Goal: Information Seeking & Learning: Learn about a topic

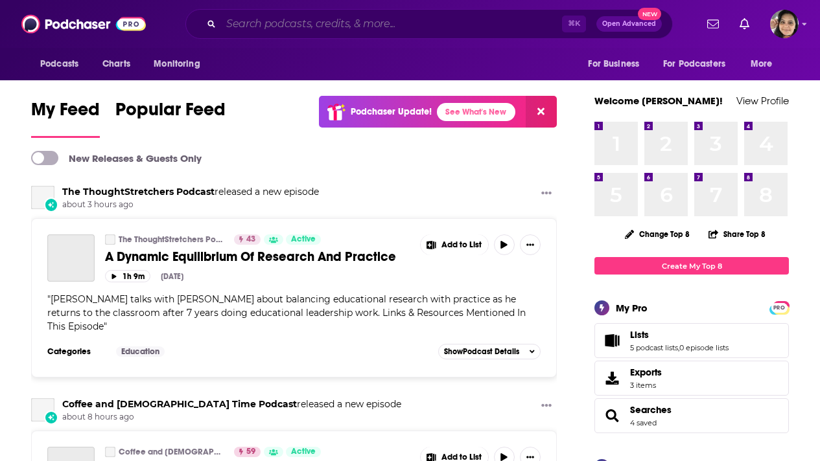
click at [297, 20] on input "Search podcasts, credits, & more..." at bounding box center [391, 24] width 341 height 21
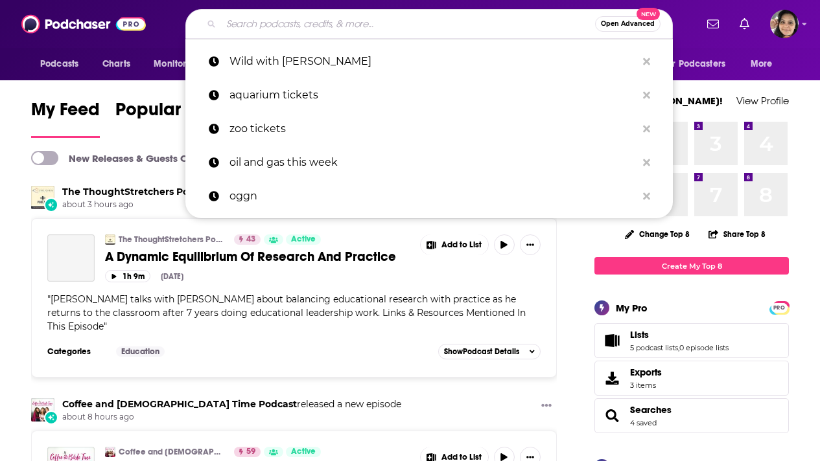
paste input "Speaking of Supply Chain"
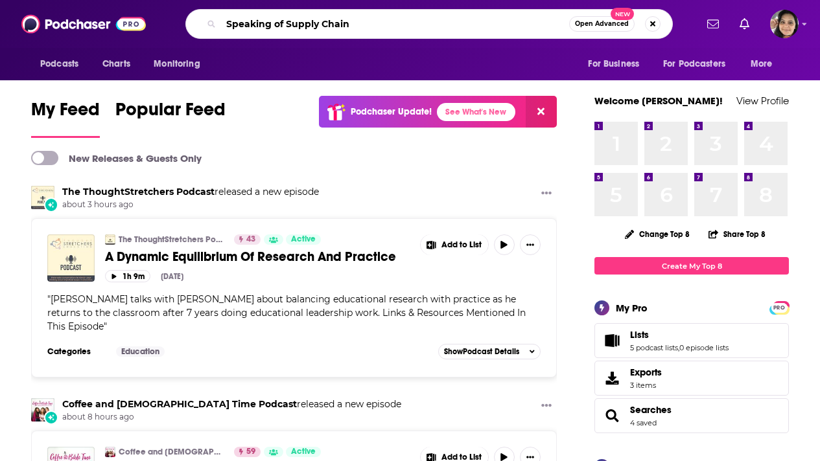
type input "Speaking of Supply Chain"
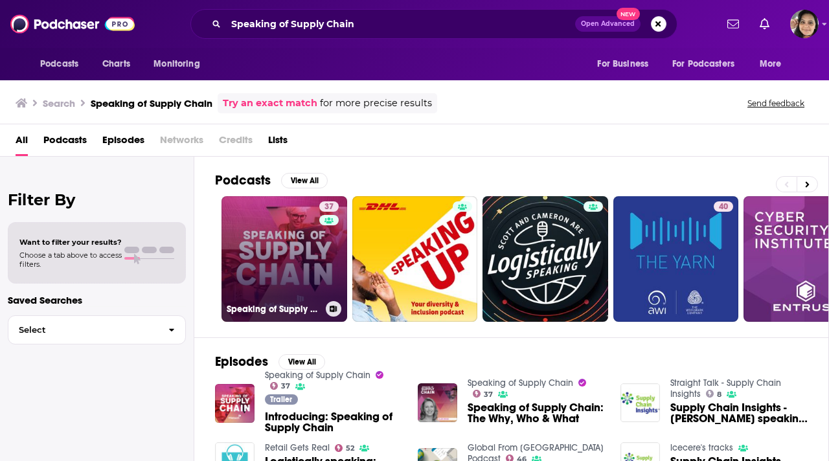
click at [266, 252] on link "37 Speaking of Supply Chain" at bounding box center [285, 259] width 126 height 126
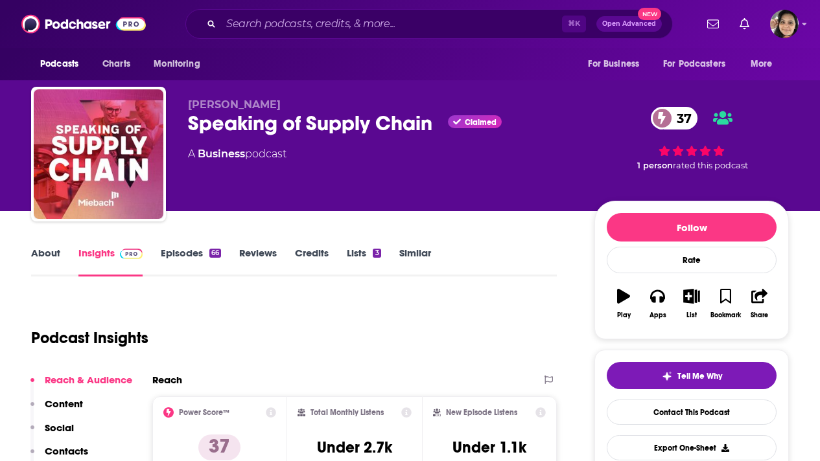
scroll to position [110, 0]
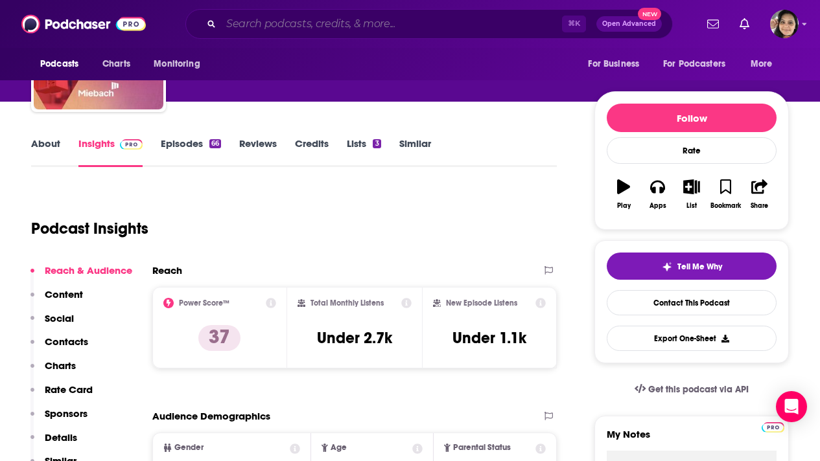
click at [317, 24] on input "Search podcasts, credits, & more..." at bounding box center [391, 24] width 341 height 21
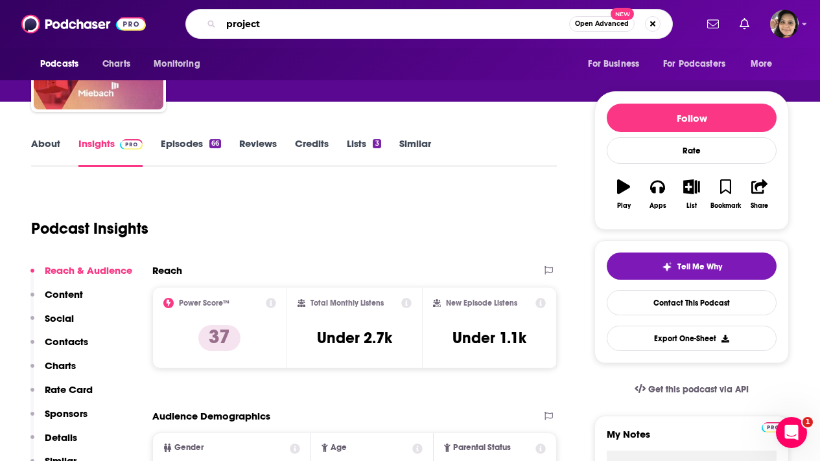
scroll to position [0, 0]
type input "project flux"
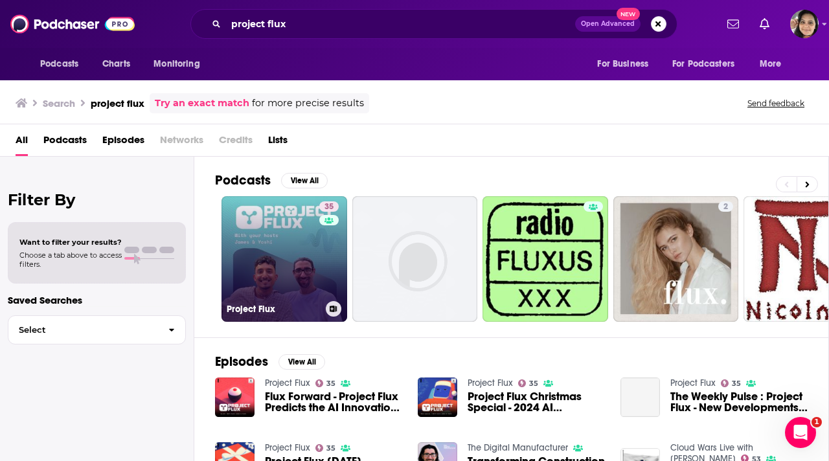
click at [236, 248] on link "35 Project Flux" at bounding box center [285, 259] width 126 height 126
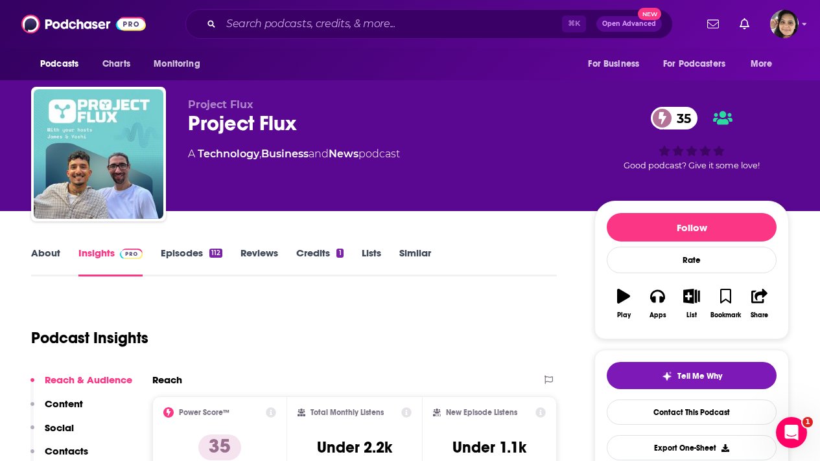
scroll to position [69, 0]
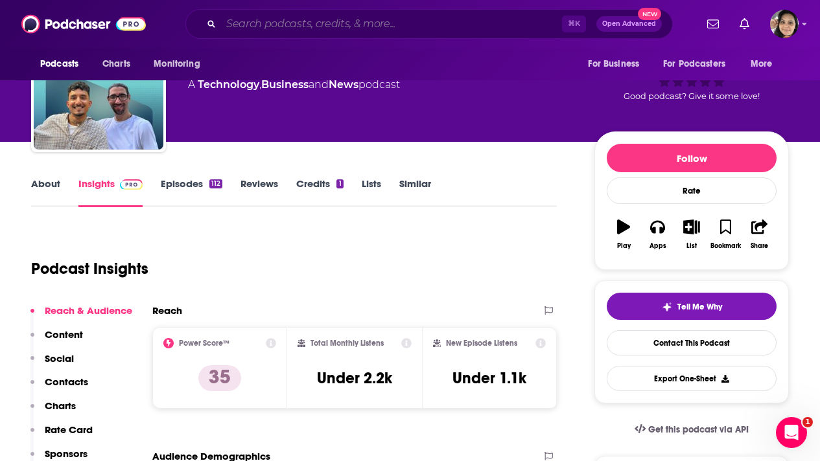
click at [307, 16] on input "Search podcasts, credits, & more..." at bounding box center [391, 24] width 341 height 21
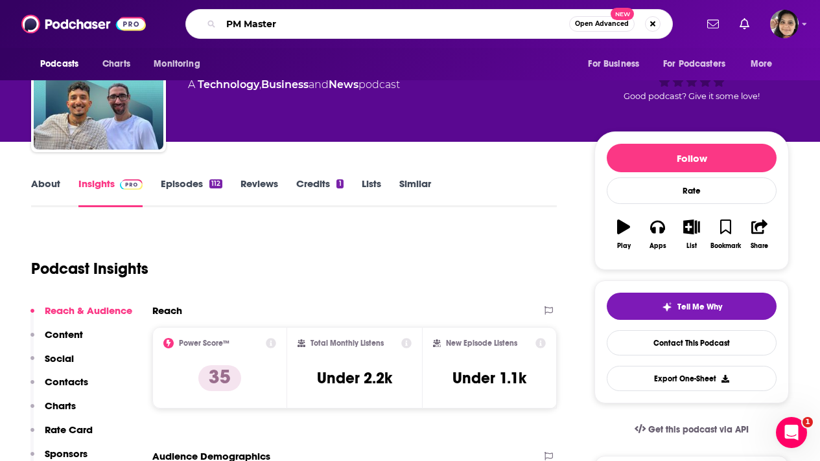
type input "PM Mastery"
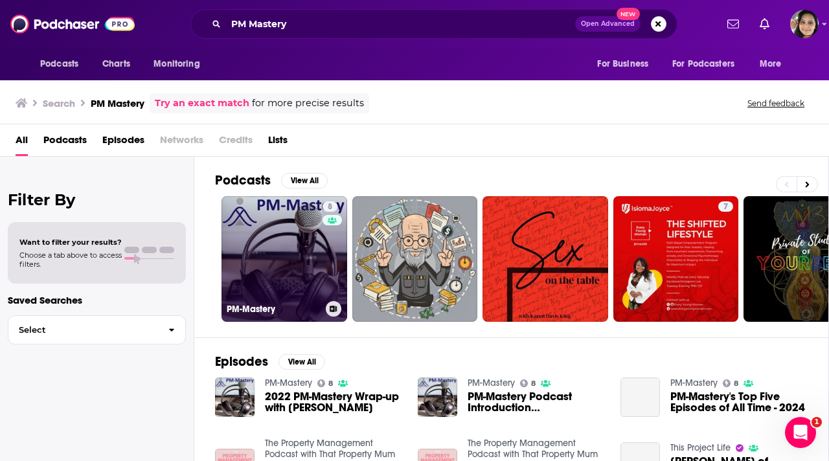
click at [267, 266] on link "8 PM-Mastery" at bounding box center [285, 259] width 126 height 126
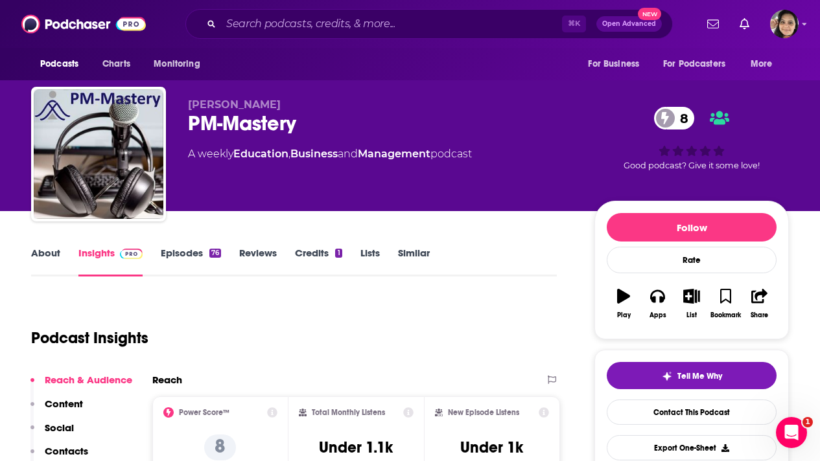
scroll to position [102, 0]
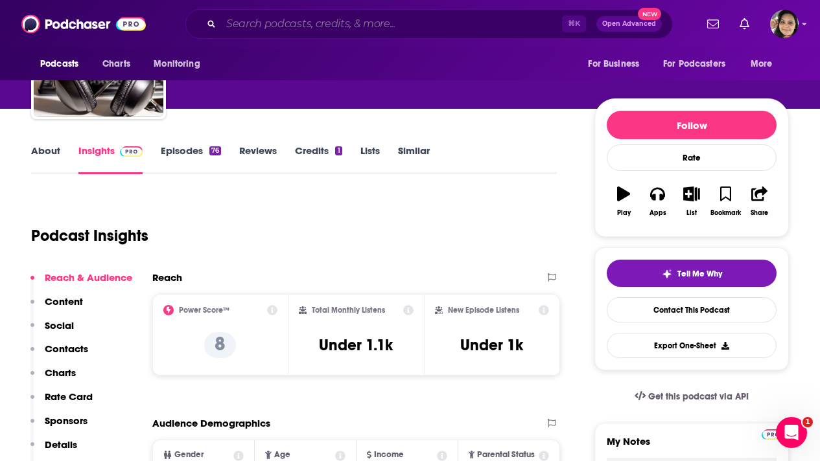
click at [301, 20] on input "Search podcasts, credits, & more..." at bounding box center [391, 24] width 341 height 21
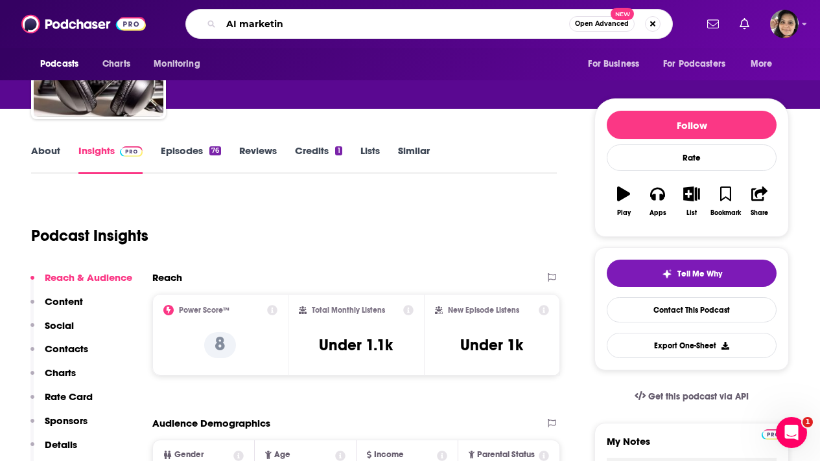
type input "AI marketing"
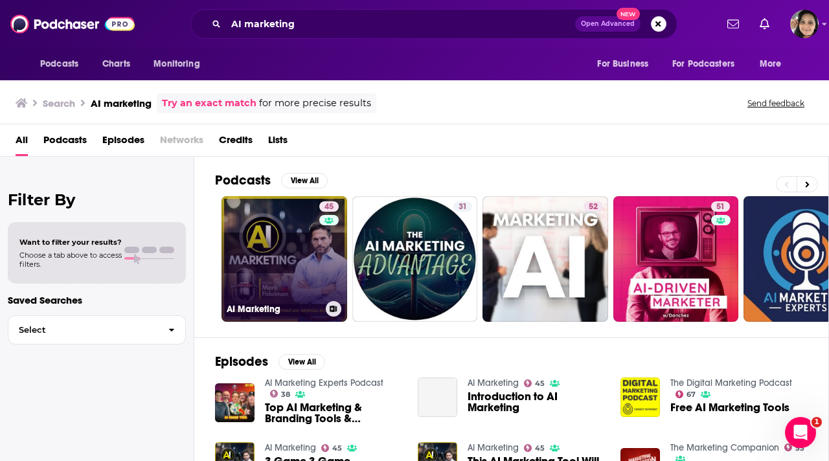
click at [270, 279] on link "45 AI Marketing" at bounding box center [285, 259] width 126 height 126
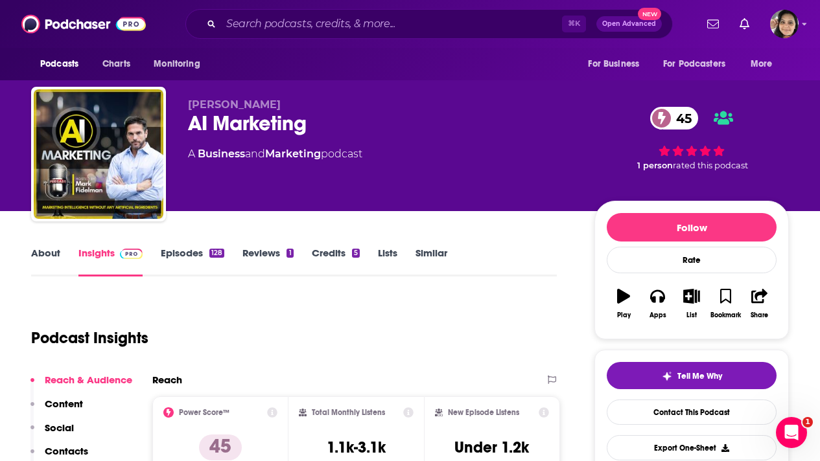
scroll to position [32, 0]
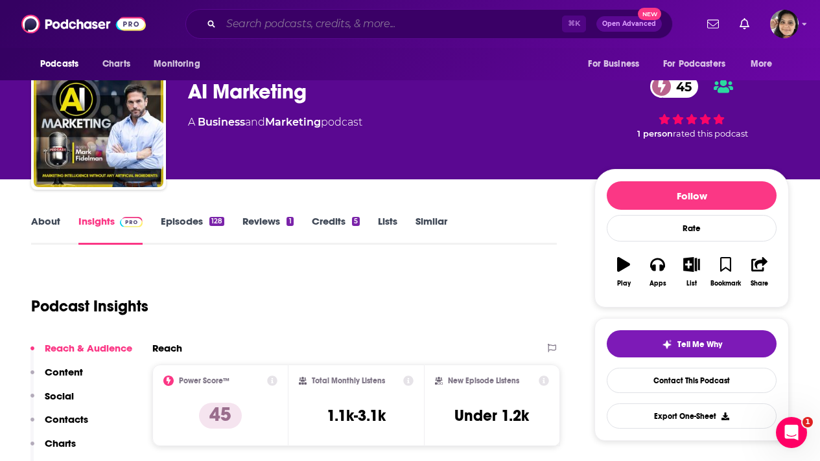
click at [375, 21] on input "Search podcasts, credits, & more..." at bounding box center [391, 24] width 341 height 21
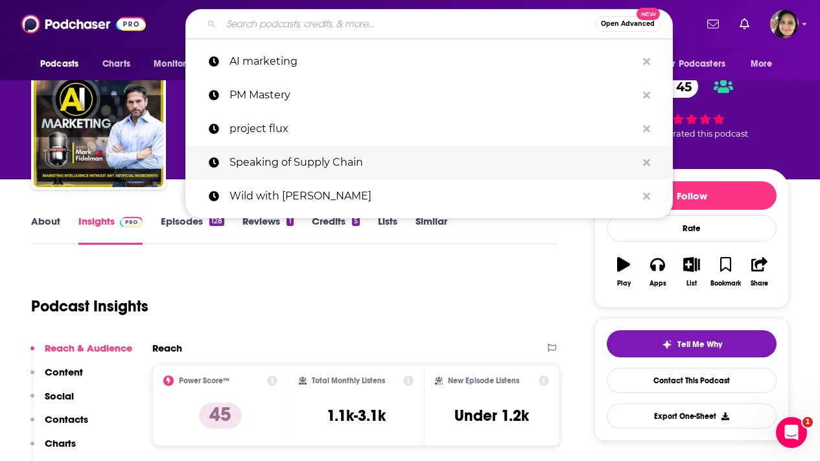
click at [326, 157] on p "Speaking of Supply Chain" at bounding box center [432, 163] width 407 height 34
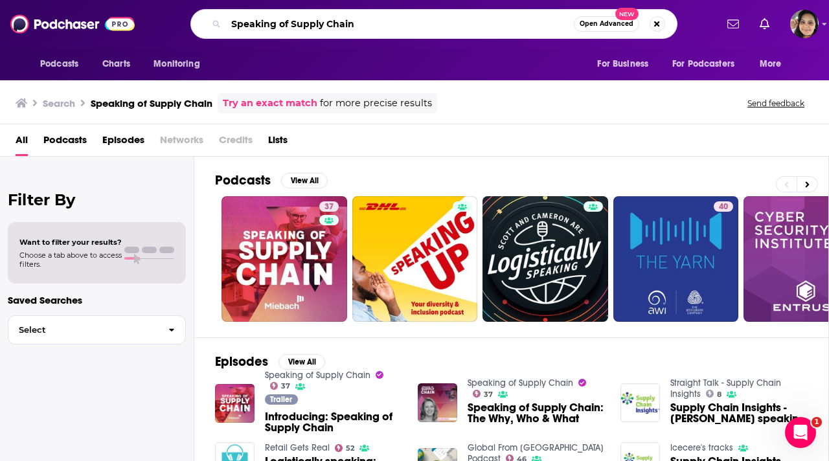
click at [338, 18] on input "Speaking of Supply Chain" at bounding box center [400, 24] width 348 height 21
paste input "Project Flux"
type input "Project Flux"
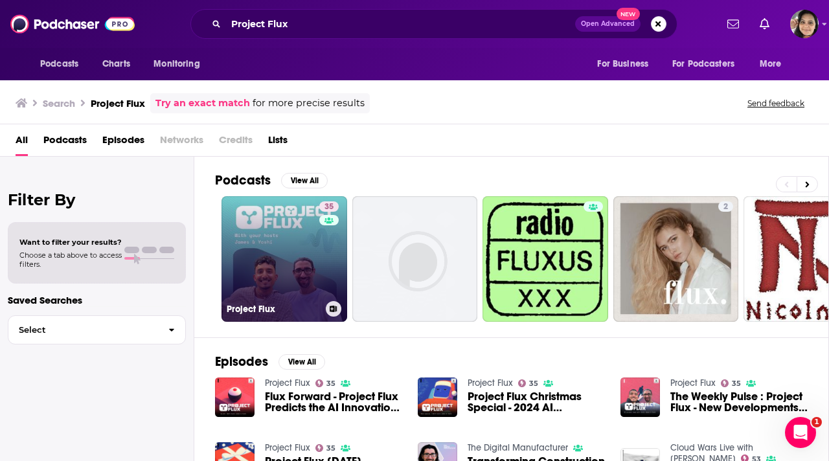
click at [283, 277] on link "35 Project Flux" at bounding box center [285, 259] width 126 height 126
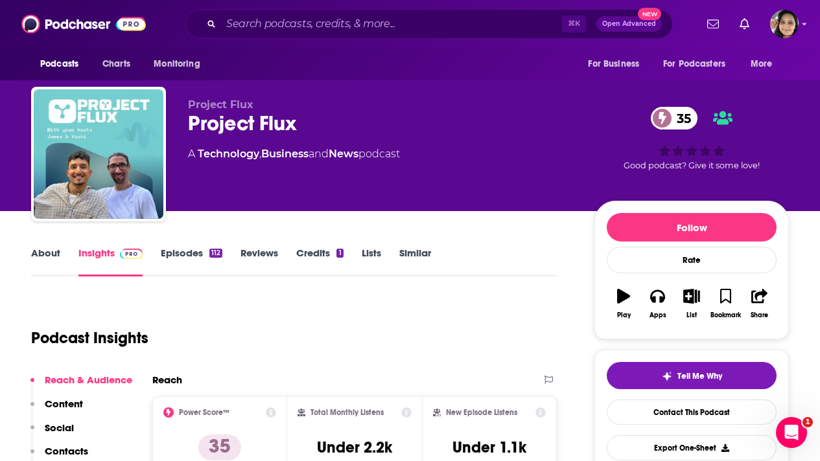
click at [41, 255] on link "About" at bounding box center [45, 262] width 29 height 30
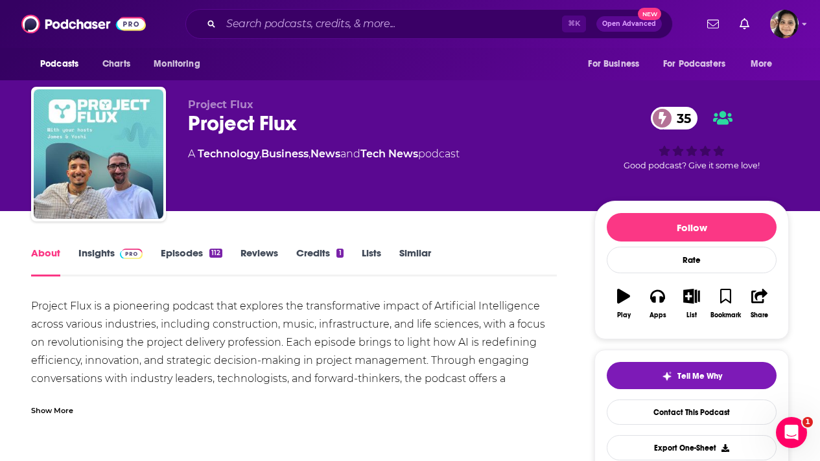
click at [41, 415] on div "Show More" at bounding box center [52, 410] width 42 height 12
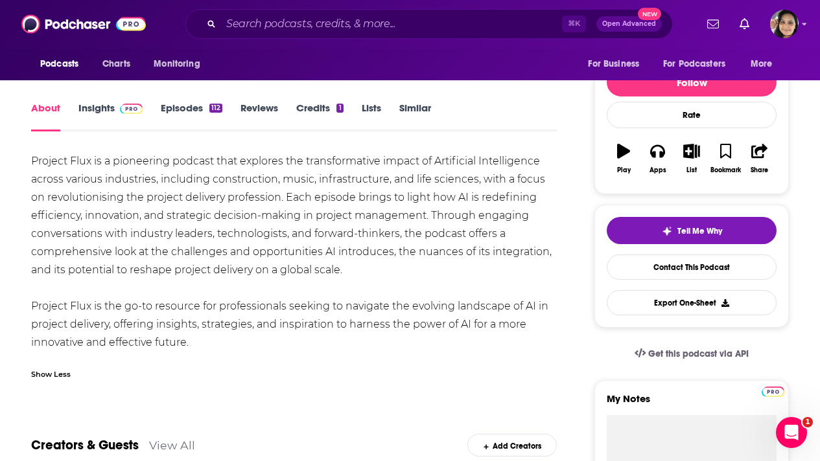
scroll to position [152, 0]
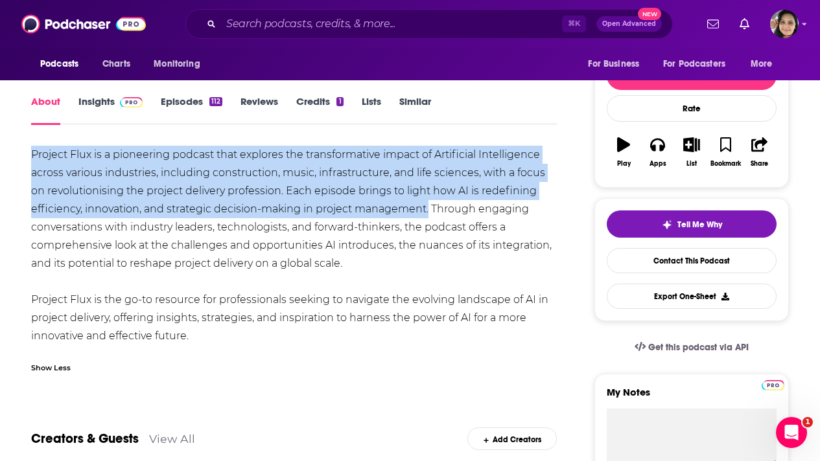
drag, startPoint x: 429, startPoint y: 210, endPoint x: 17, endPoint y: 162, distance: 414.9
copy div "Project Flux is a pioneering podcast that explores the transformative impact of…"
click at [104, 102] on link "Insights" at bounding box center [110, 110] width 64 height 30
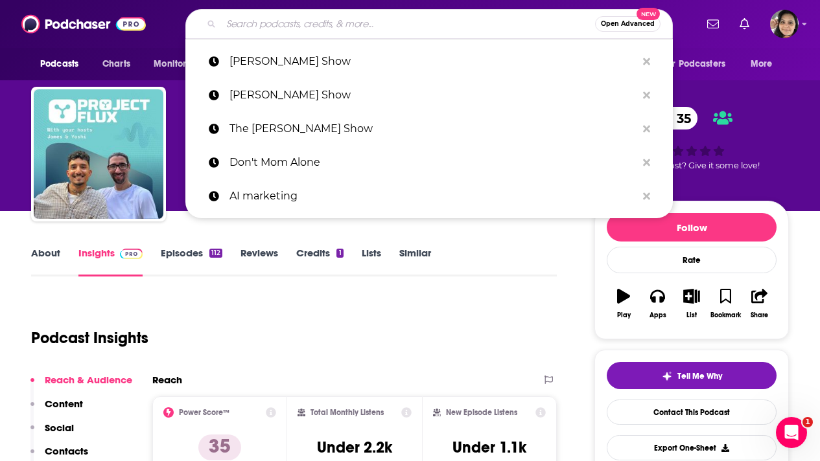
click at [284, 23] on input "Search podcasts, credits, & more..." at bounding box center [408, 24] width 374 height 21
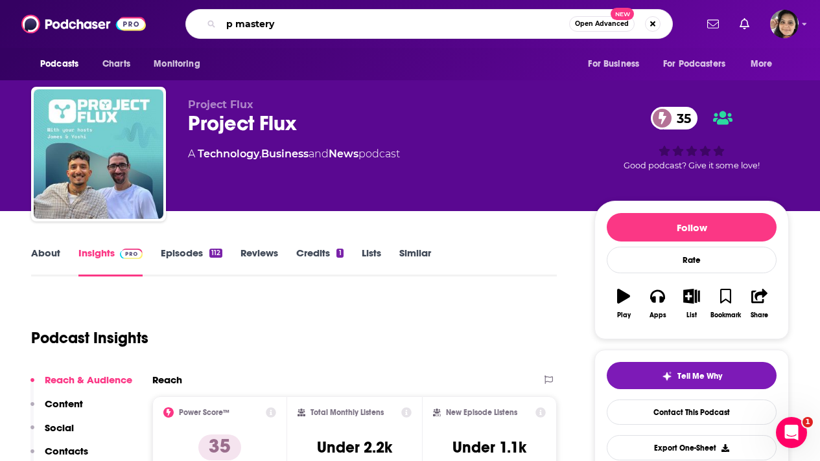
type input "pm mastery"
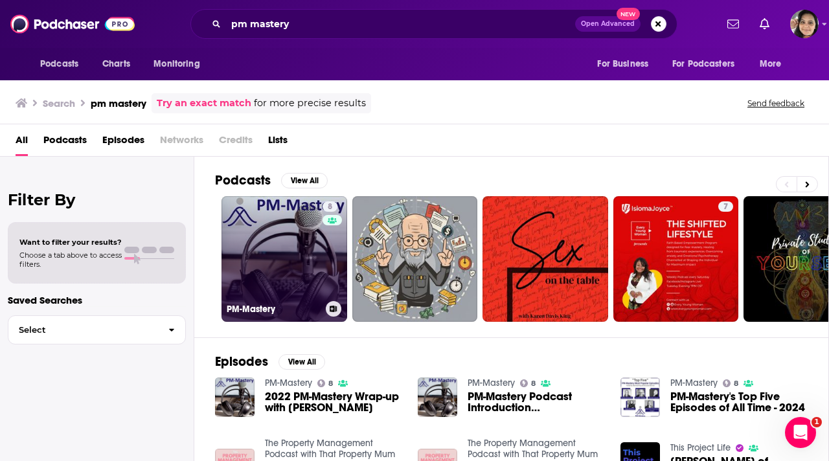
click at [281, 241] on link "8 PM-Mastery" at bounding box center [285, 259] width 126 height 126
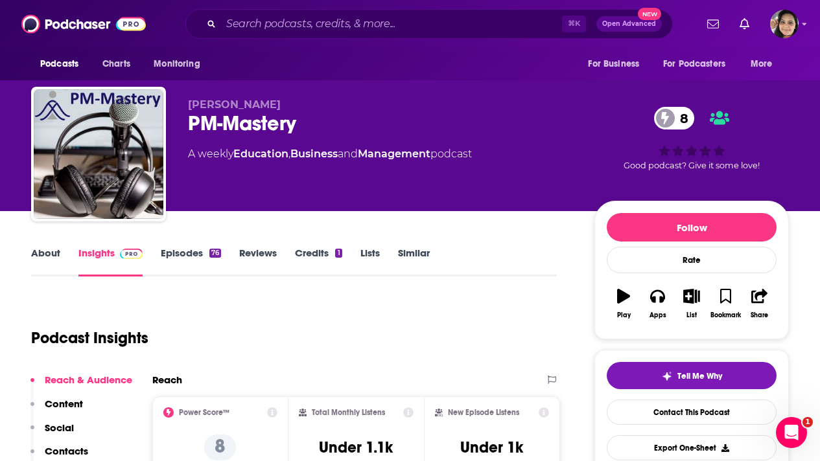
click at [39, 250] on link "About" at bounding box center [45, 262] width 29 height 30
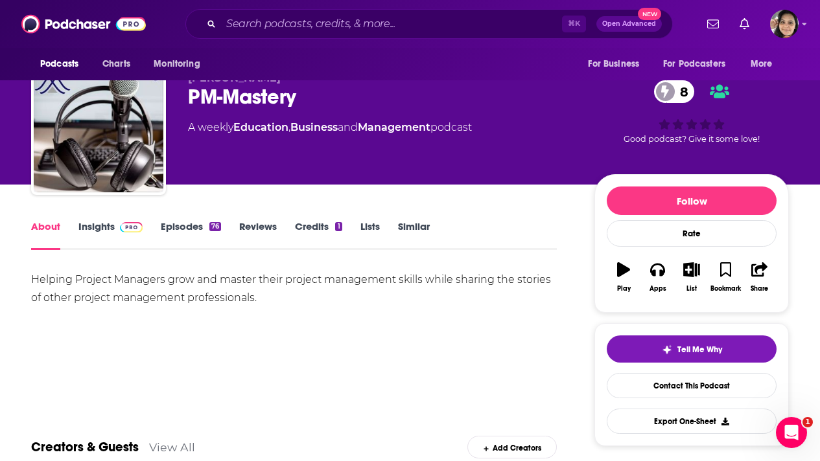
scroll to position [34, 0]
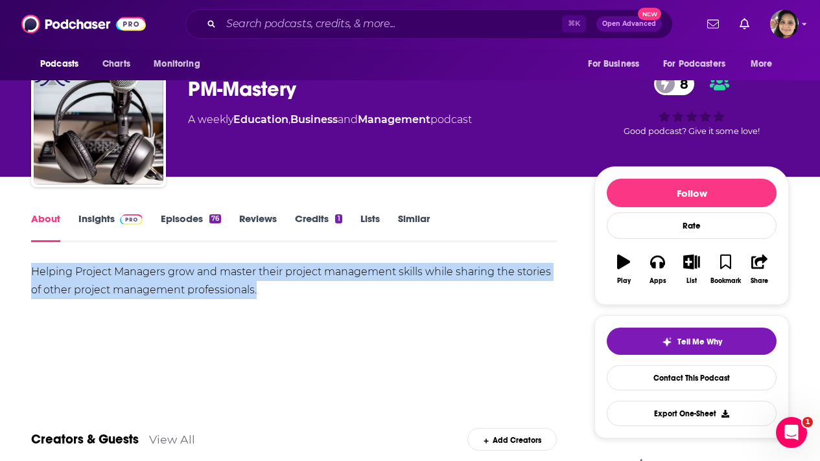
drag, startPoint x: 281, startPoint y: 293, endPoint x: 7, endPoint y: 267, distance: 274.7
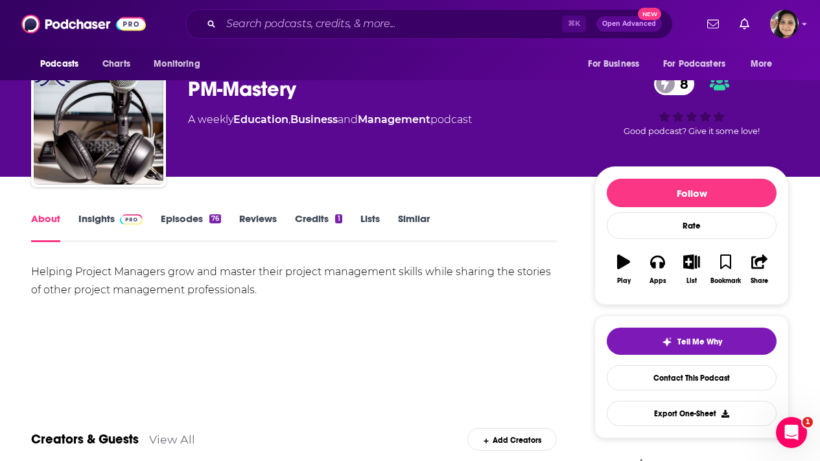
click at [179, 330] on div "Helping Project Managers grow and master their project management skills while …" at bounding box center [294, 308] width 526 height 91
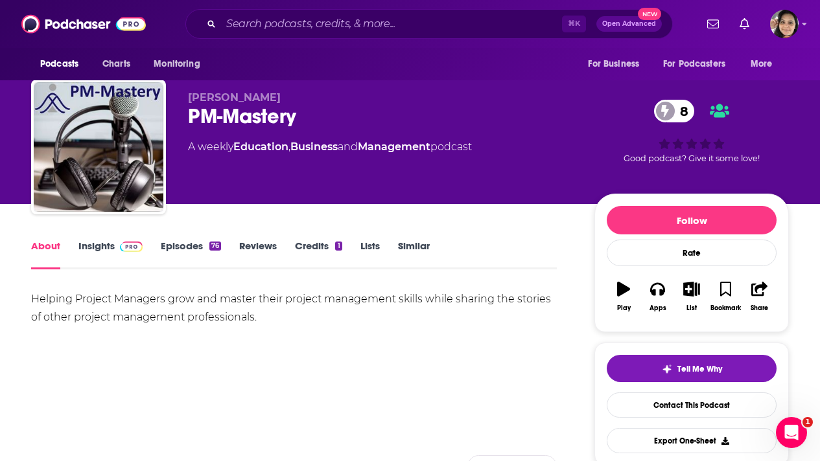
scroll to position [0, 0]
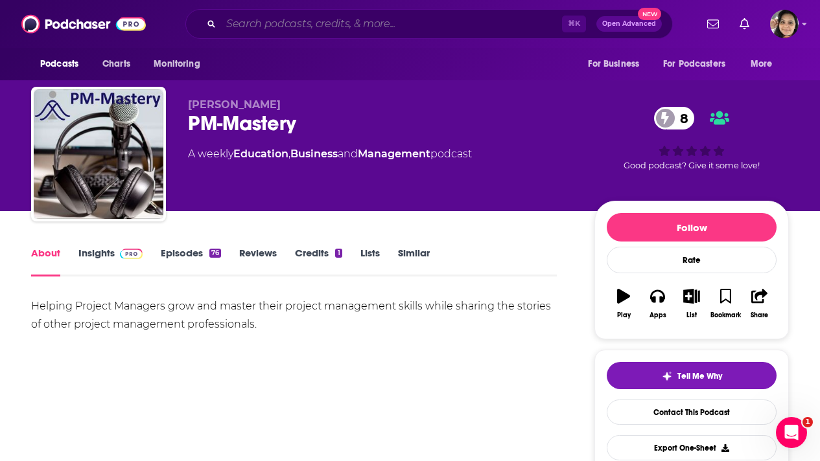
click at [262, 30] on input "Search podcasts, credits, & more..." at bounding box center [391, 24] width 341 height 21
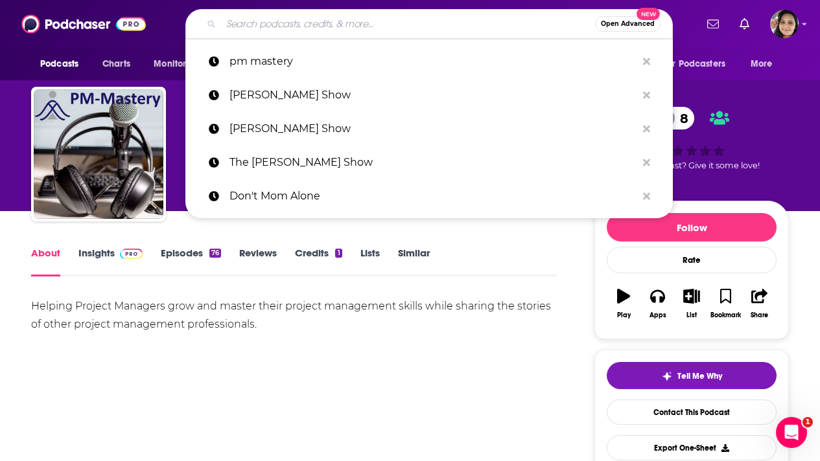
paste input "AI Marketing podcast"
type input "AI Marketing podcast"
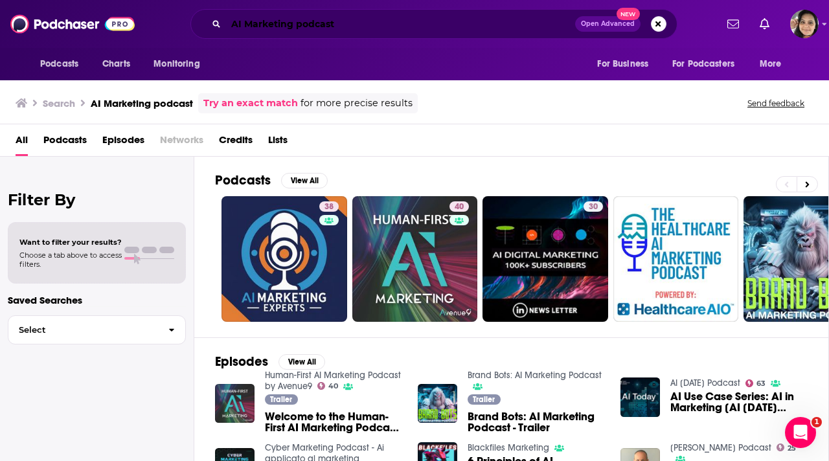
click at [343, 32] on input "AI Marketing podcast" at bounding box center [400, 24] width 349 height 21
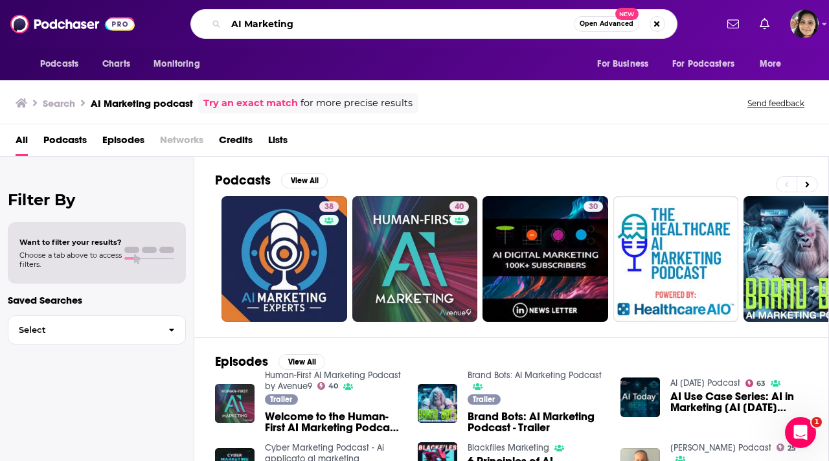
type input "AI Marketing"
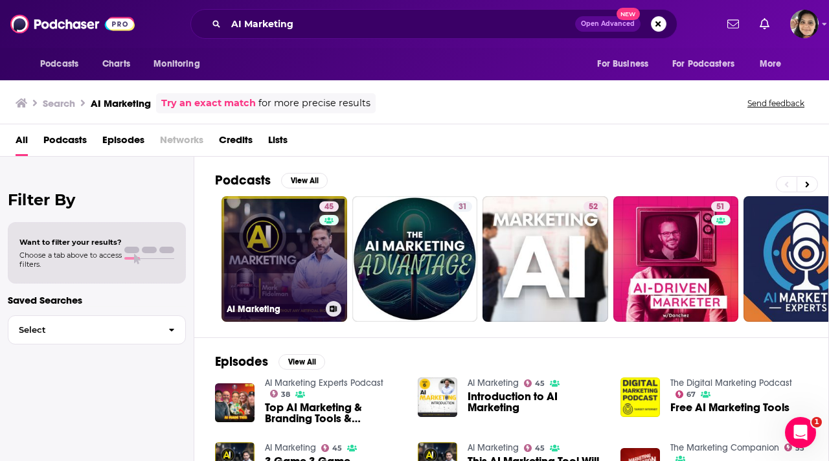
click at [273, 288] on link "45 AI Marketing" at bounding box center [285, 259] width 126 height 126
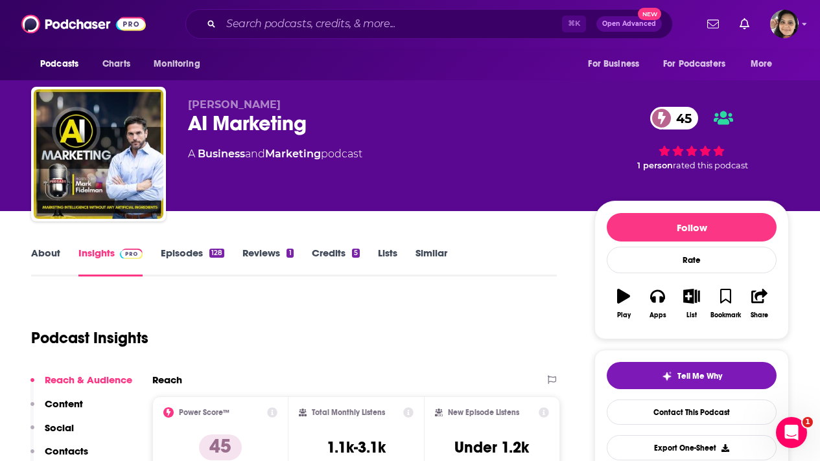
click at [41, 248] on link "About" at bounding box center [45, 262] width 29 height 30
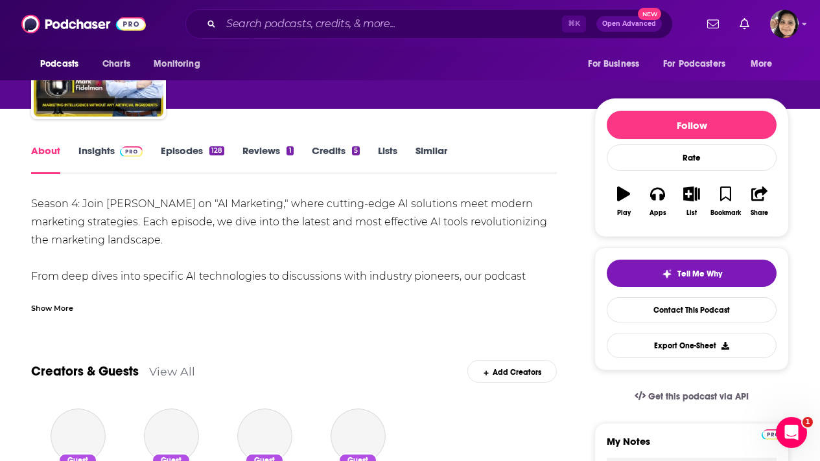
scroll to position [107, 0]
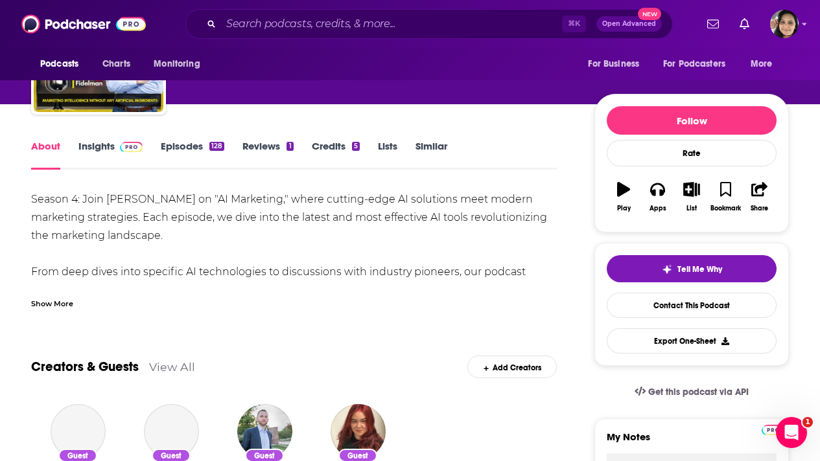
click at [54, 297] on div "Show More" at bounding box center [52, 303] width 42 height 12
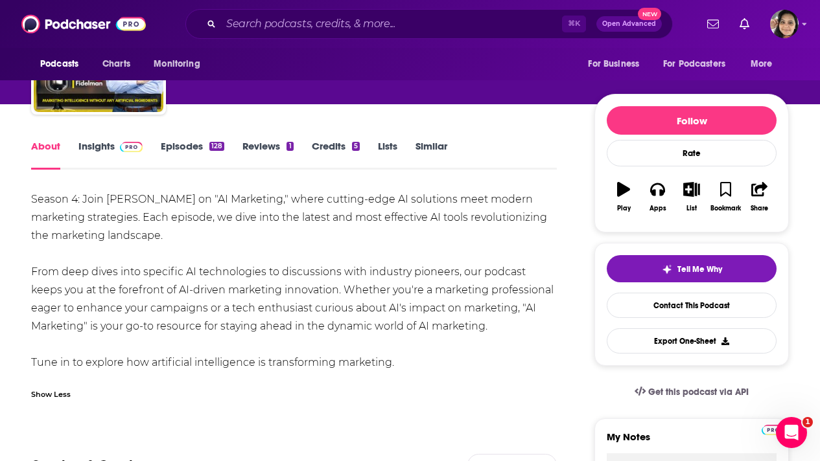
drag, startPoint x: 143, startPoint y: 217, endPoint x: 500, endPoint y: 325, distance: 373.7
click at [500, 326] on div "Season 4: Join [PERSON_NAME] on "AI Marketing," where cutting-edge AI solutions…" at bounding box center [294, 281] width 526 height 181
copy div "Each episode, we dive into the latest and most effective AI tools revolutionizi…"
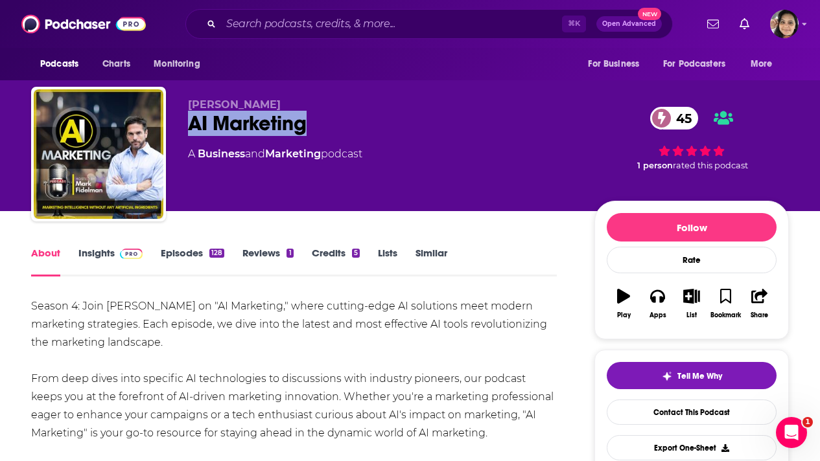
drag, startPoint x: 314, startPoint y: 122, endPoint x: 185, endPoint y: 123, distance: 129.6
click at [185, 123] on div "[PERSON_NAME] AI Marketing 45 A Business and Marketing podcast 45 1 person rate…" at bounding box center [410, 157] width 758 height 140
copy h1 "AI Marketing"
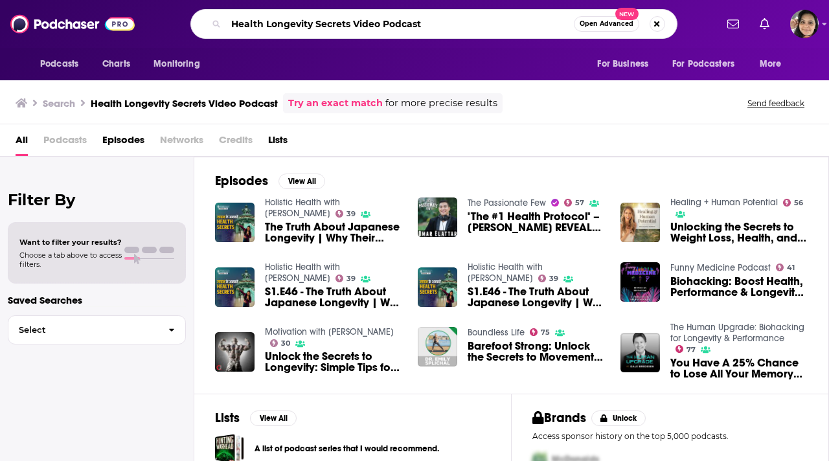
click at [435, 24] on input "Health Longevity Secrets Video Podcast" at bounding box center [400, 24] width 348 height 21
type input "Health Longevity Secrets"
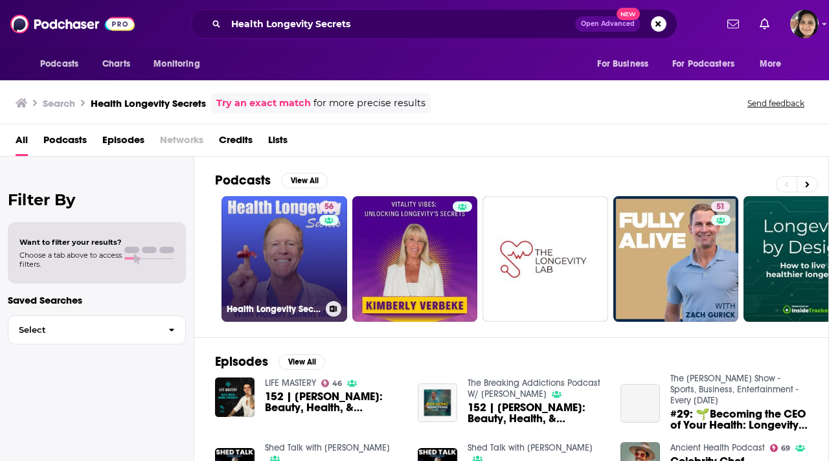
click at [262, 249] on link "56 Health Longevity Secrets" at bounding box center [285, 259] width 126 height 126
